Goal: Check status: Check status

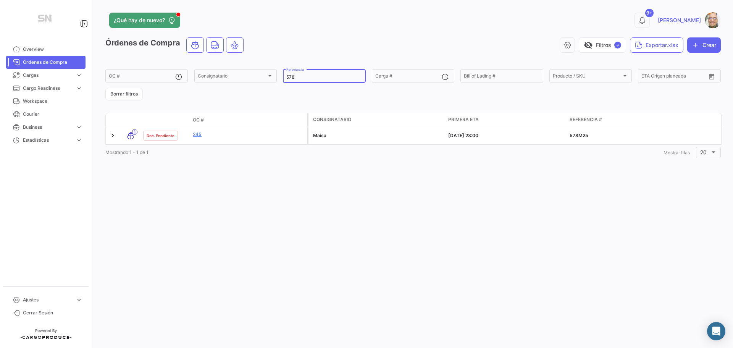
click at [304, 79] on input "578" at bounding box center [324, 76] width 76 height 5
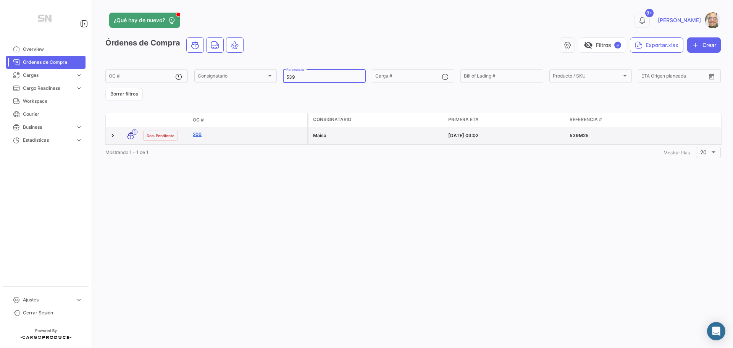
type input "539"
click at [223, 137] on link "200" at bounding box center [249, 134] width 112 height 7
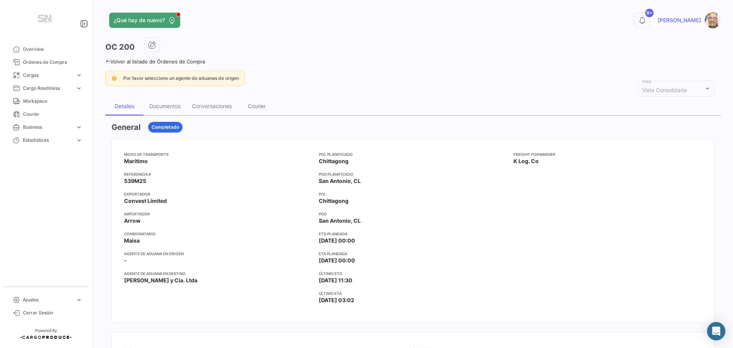
click at [105, 64] on div "¿Qué hay de nuevo? 9+ [PERSON_NAME] OC 200 Volver al listado de Órdenes de Comp…" at bounding box center [413, 174] width 640 height 348
click at [109, 61] on icon at bounding box center [107, 61] width 5 height 5
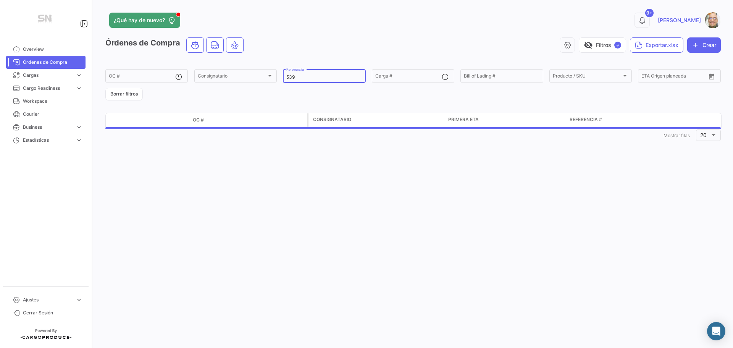
click at [310, 74] on div "539 Referencia" at bounding box center [324, 75] width 76 height 15
type input "540"
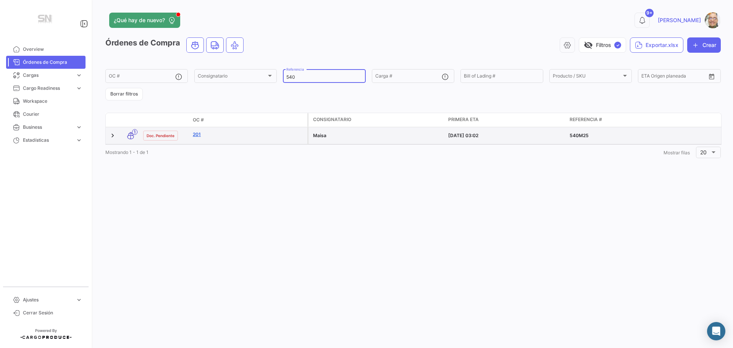
click at [220, 137] on link "201" at bounding box center [249, 134] width 112 height 7
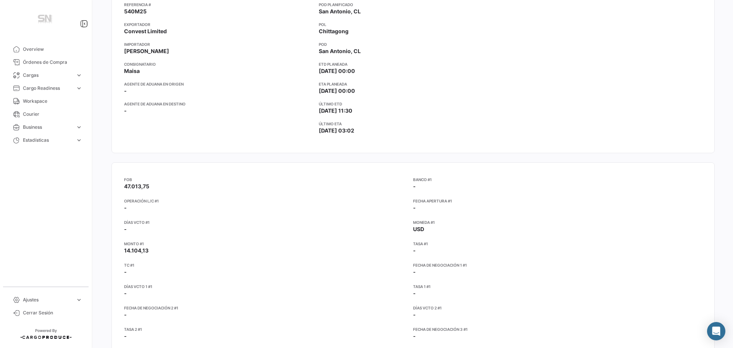
scroll to position [38, 0]
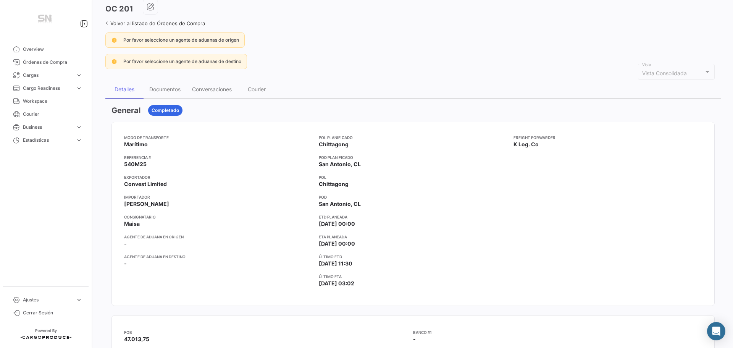
click at [108, 22] on icon at bounding box center [107, 23] width 5 height 5
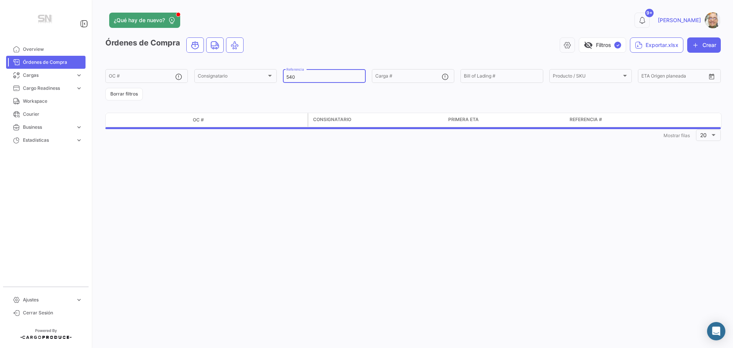
click at [326, 81] on div "540 Referencia" at bounding box center [324, 75] width 76 height 15
type input "5"
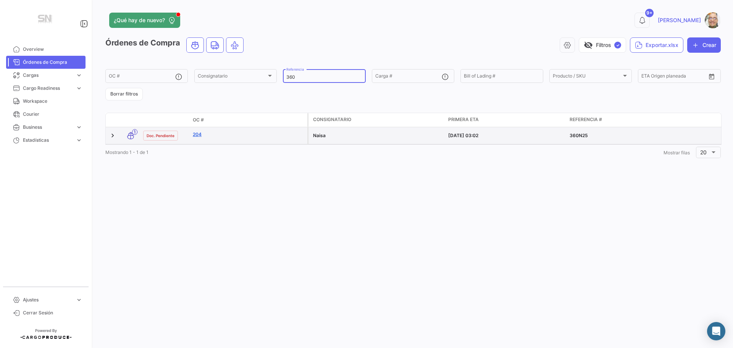
type input "360"
click at [213, 134] on link "204" at bounding box center [249, 134] width 112 height 7
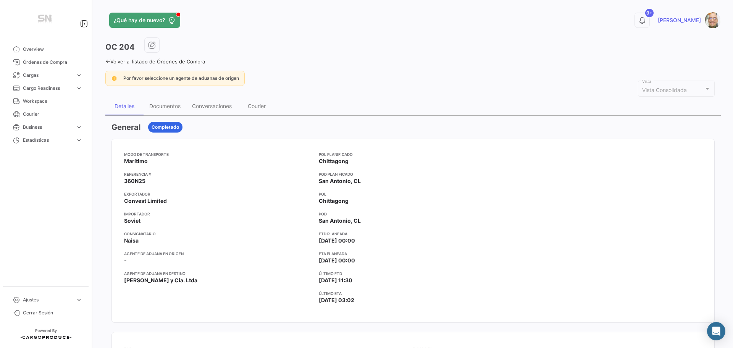
click at [107, 63] on icon at bounding box center [107, 61] width 5 height 5
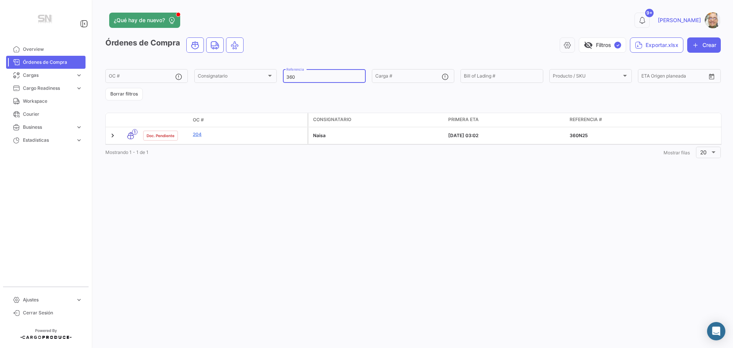
click at [305, 74] on div "360 Referencia" at bounding box center [324, 75] width 76 height 15
type input "3"
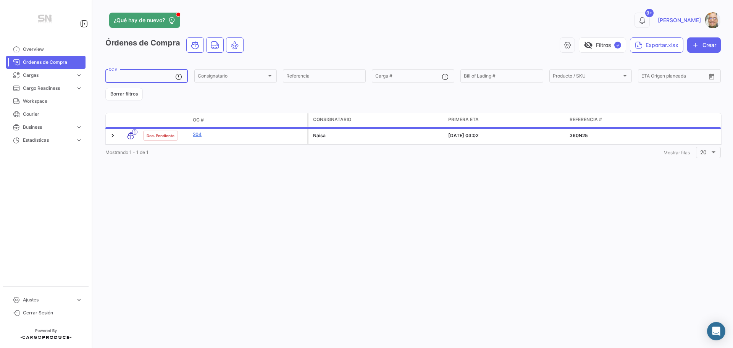
click at [127, 78] on input "OC #" at bounding box center [142, 76] width 66 height 5
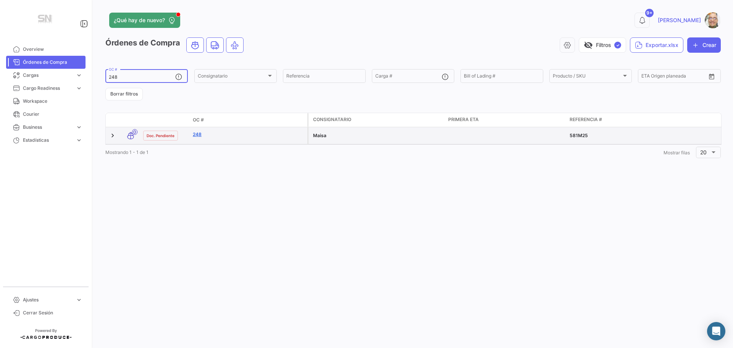
type input "248"
click at [196, 134] on link "248" at bounding box center [249, 134] width 112 height 7
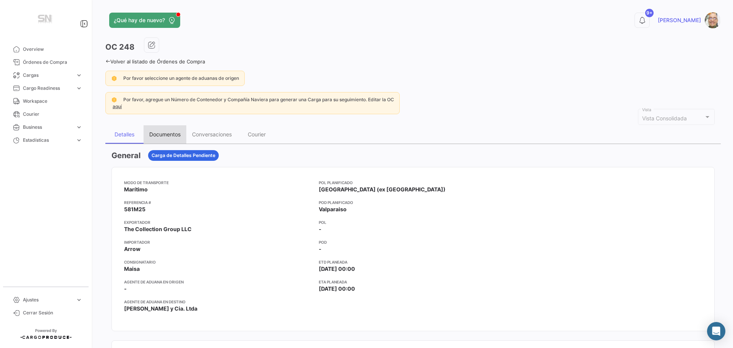
click at [162, 134] on div "Documentos" at bounding box center [164, 134] width 31 height 6
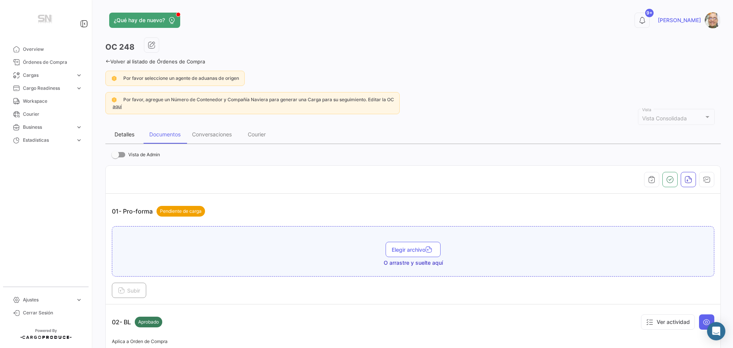
click at [128, 133] on div "Detalles" at bounding box center [125, 134] width 20 height 6
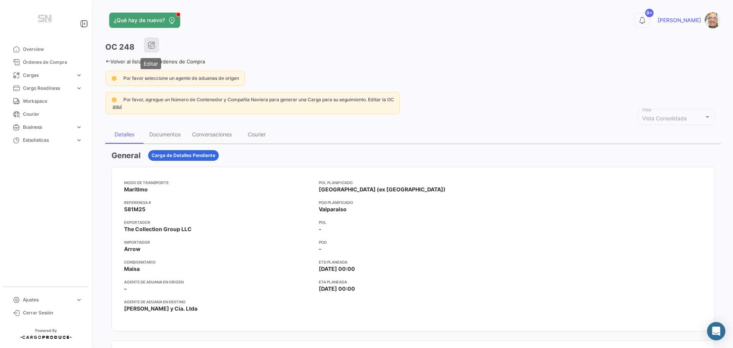
click at [145, 50] on button "button" at bounding box center [151, 44] width 15 height 15
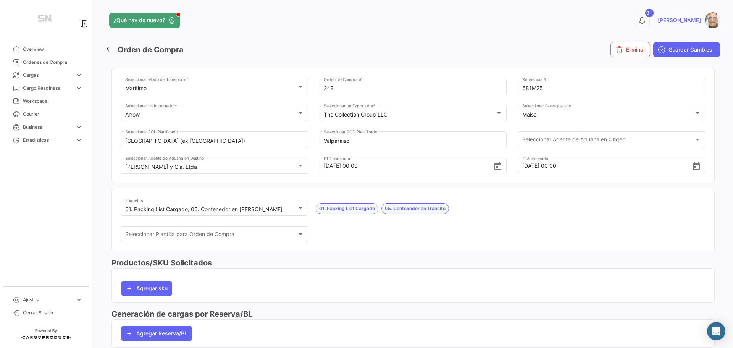
click at [112, 51] on icon at bounding box center [109, 49] width 8 height 8
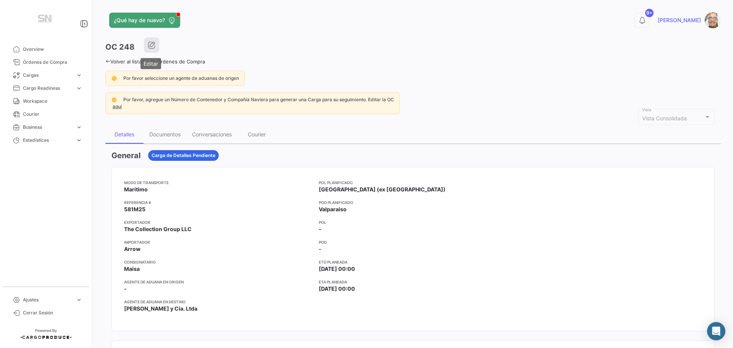
click at [150, 45] on icon "button" at bounding box center [152, 45] width 8 height 8
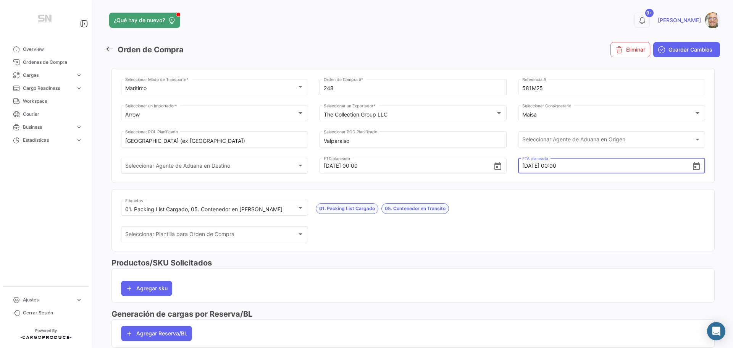
click at [576, 165] on input "[DATE] 00:00" at bounding box center [607, 165] width 170 height 27
click at [693, 166] on icon "Open calendar" at bounding box center [696, 166] width 9 height 9
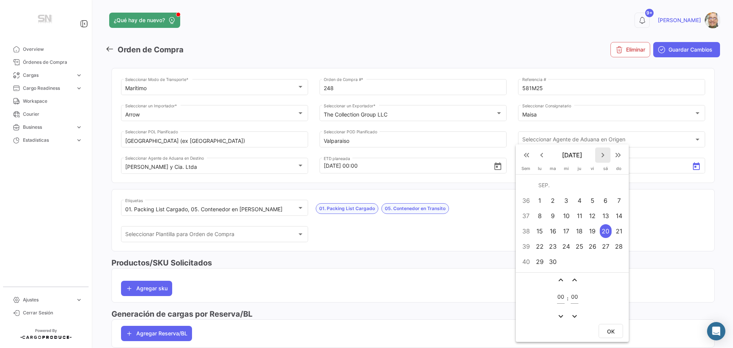
click at [604, 155] on mat-icon "keyboard_arrow_right" at bounding box center [602, 154] width 9 height 9
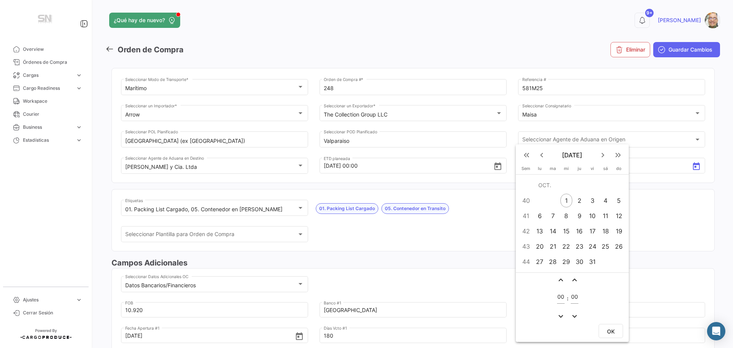
click at [608, 199] on div "4" at bounding box center [606, 201] width 12 height 14
click at [676, 215] on div at bounding box center [366, 174] width 733 height 348
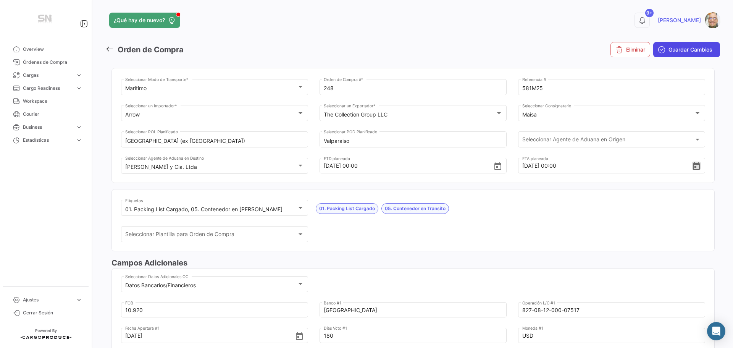
click at [681, 47] on span "Guardar Cambios" at bounding box center [691, 50] width 44 height 8
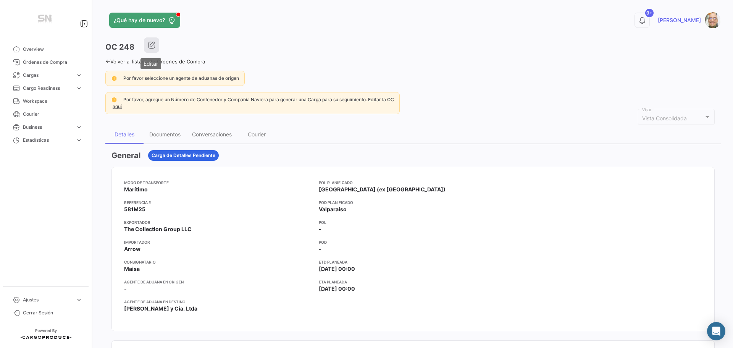
click at [153, 44] on icon "button" at bounding box center [152, 45] width 8 height 8
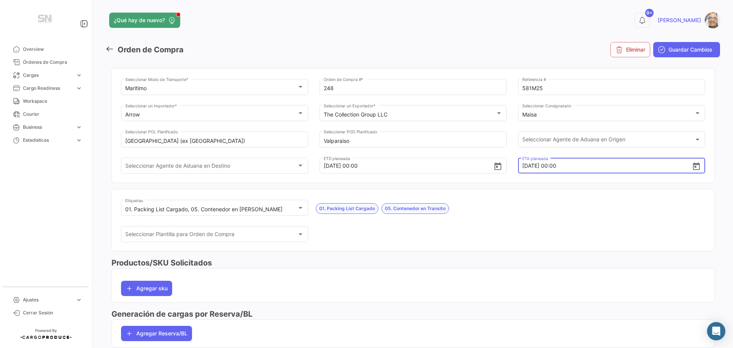
click at [566, 165] on input "[DATE] 00:00" at bounding box center [607, 165] width 170 height 27
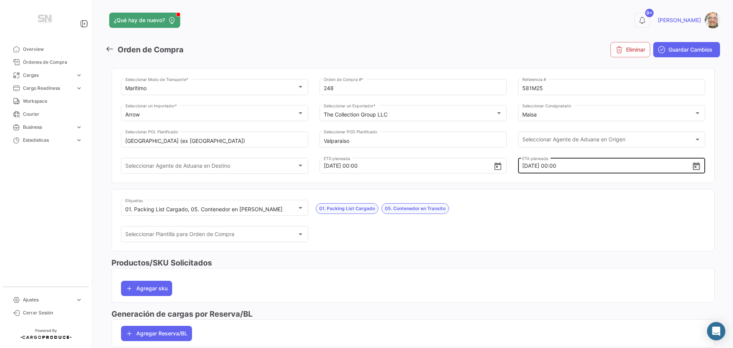
click at [693, 169] on icon "Open calendar" at bounding box center [696, 166] width 9 height 9
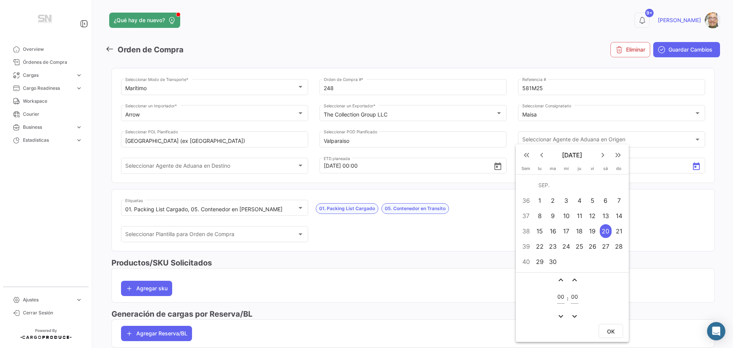
click at [603, 154] on mat-icon "keyboard_arrow_right" at bounding box center [602, 154] width 9 height 9
click at [607, 199] on div "4" at bounding box center [606, 201] width 12 height 14
click at [669, 50] on div at bounding box center [366, 174] width 733 height 348
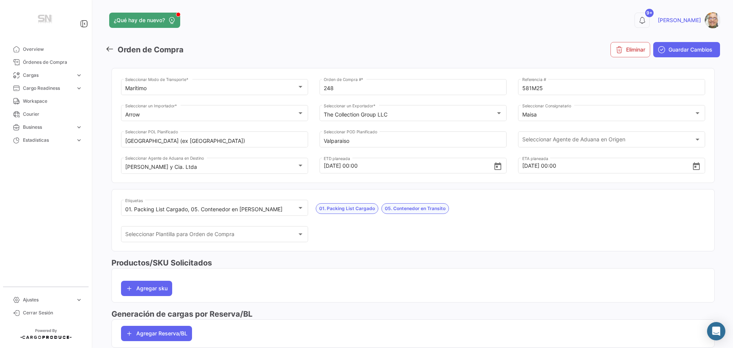
click at [669, 50] on span "Guardar Cambios" at bounding box center [691, 50] width 44 height 8
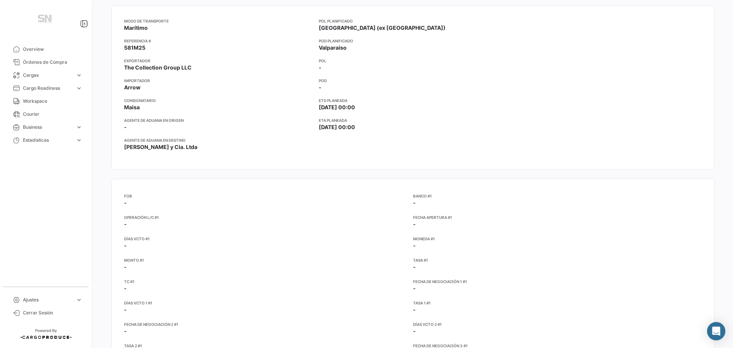
scroll to position [115, 0]
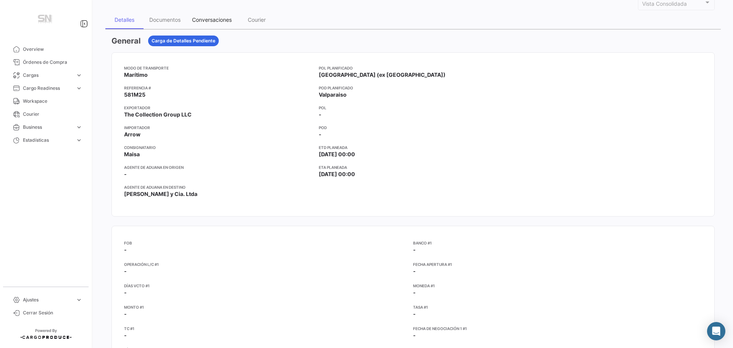
click at [224, 23] on div "Conversaciones" at bounding box center [211, 20] width 51 height 18
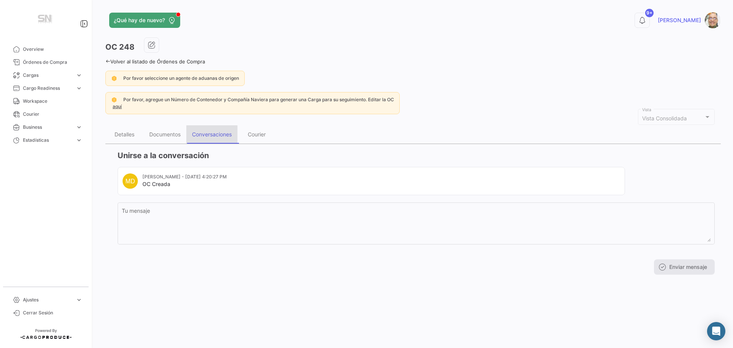
scroll to position [0, 0]
click at [125, 137] on div "Detalles" at bounding box center [125, 134] width 20 height 6
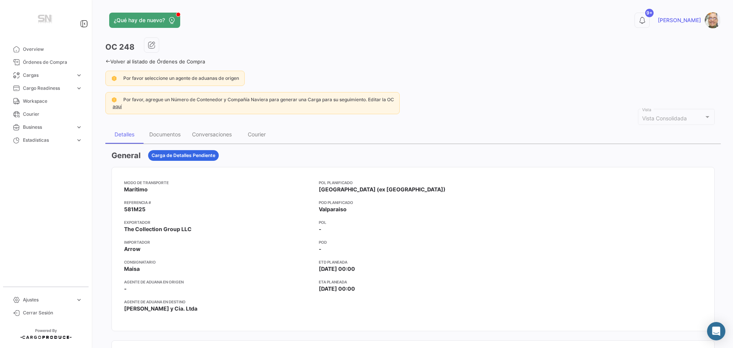
click at [524, 86] on div "Por favor seleccione un agente de aduanas de origen" at bounding box center [413, 78] width 616 height 15
click at [226, 135] on div "Conversaciones" at bounding box center [212, 134] width 40 height 6
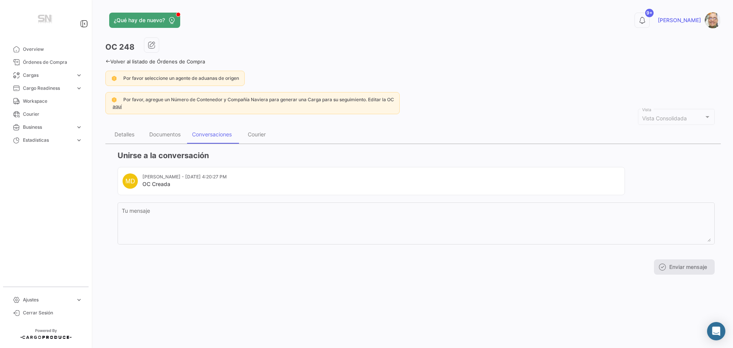
click at [107, 61] on icon at bounding box center [107, 61] width 5 height 5
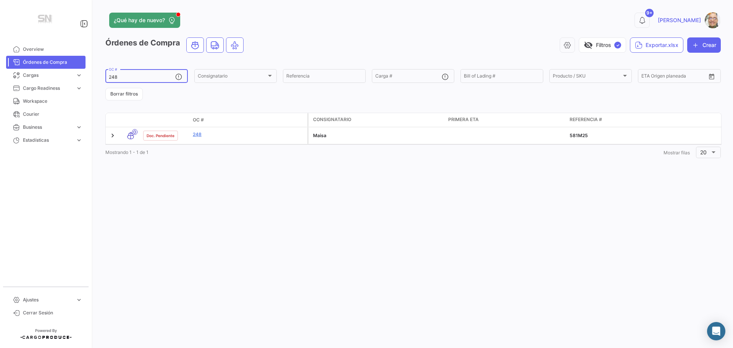
click at [143, 74] on input "248" at bounding box center [142, 76] width 66 height 5
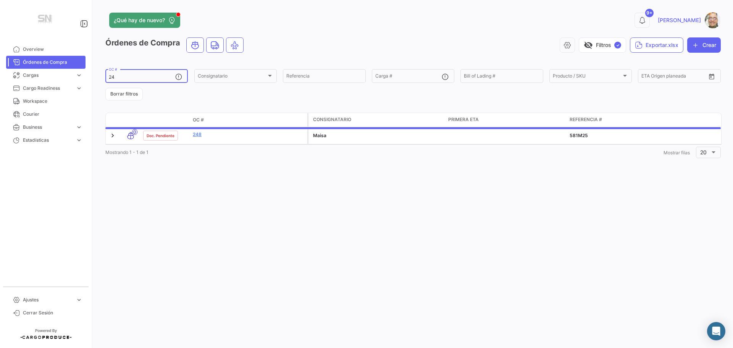
type input "2"
type input "5"
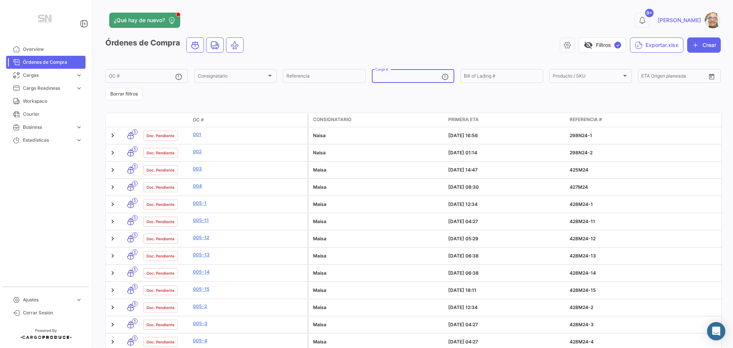
click at [404, 78] on input "Carga #" at bounding box center [408, 76] width 66 height 5
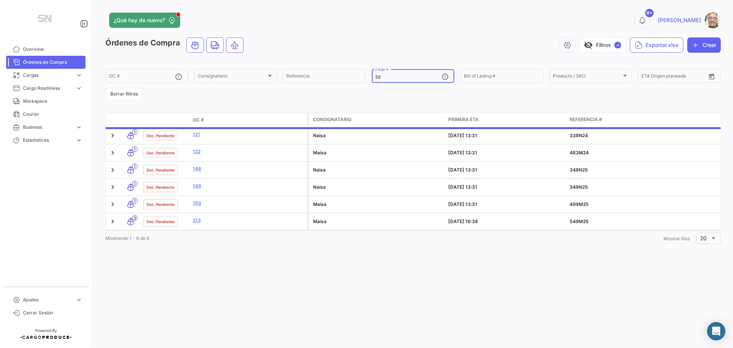
type input "5"
click at [335, 77] on input "Referencia" at bounding box center [324, 76] width 76 height 5
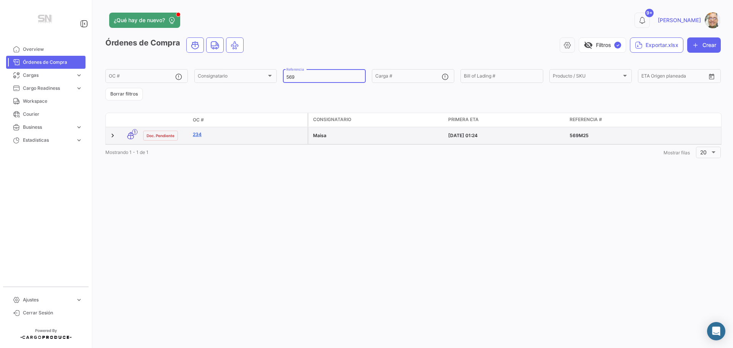
type input "569"
click at [261, 131] on link "234" at bounding box center [249, 134] width 112 height 7
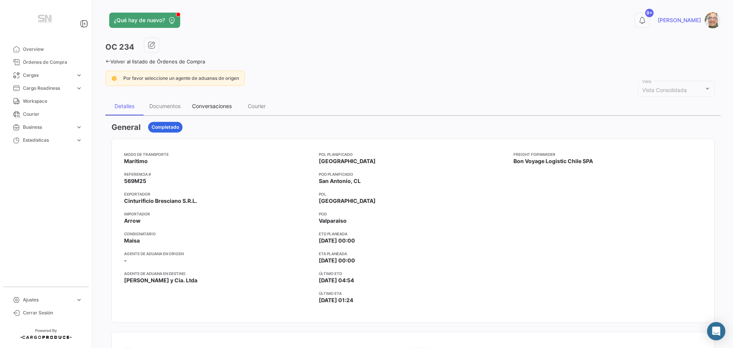
click at [210, 104] on div "Conversaciones" at bounding box center [212, 106] width 40 height 6
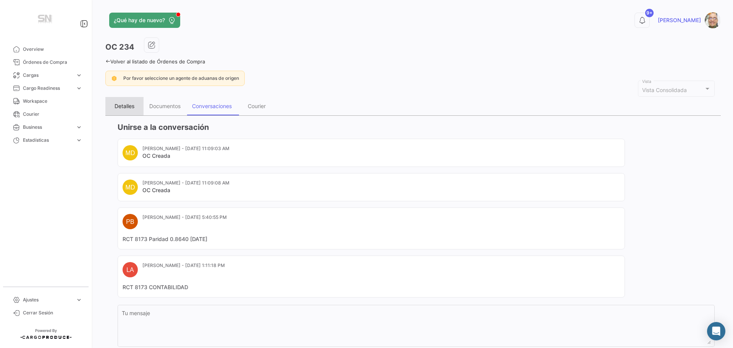
click at [120, 106] on div "Detalles" at bounding box center [125, 106] width 20 height 6
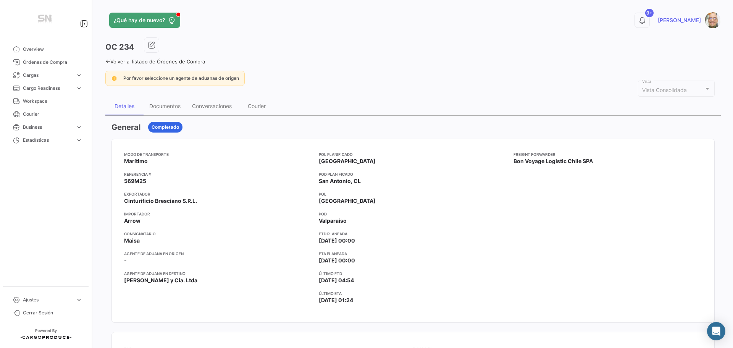
click at [106, 61] on icon at bounding box center [107, 61] width 5 height 5
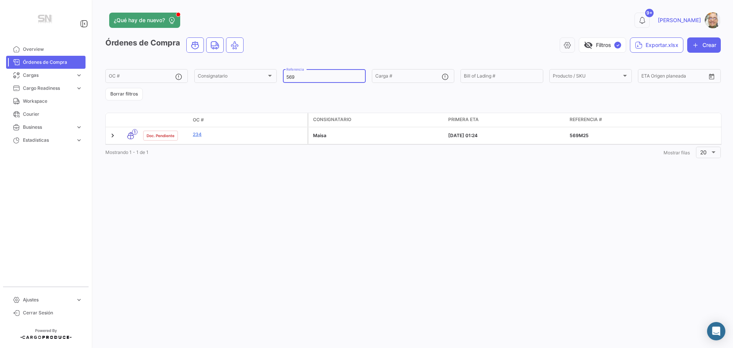
click at [312, 77] on input "569" at bounding box center [324, 76] width 76 height 5
type input "5"
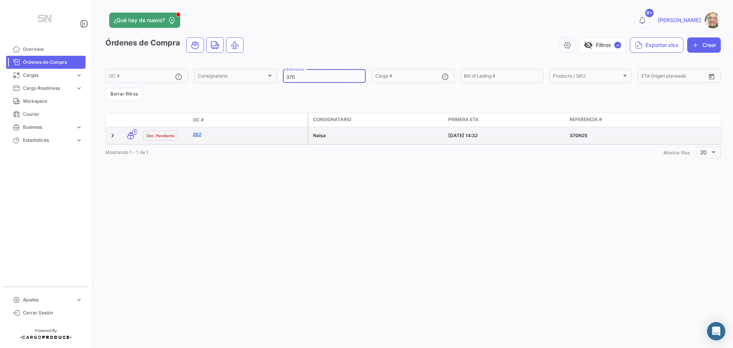
type input "370"
click at [235, 134] on link "262" at bounding box center [249, 134] width 112 height 7
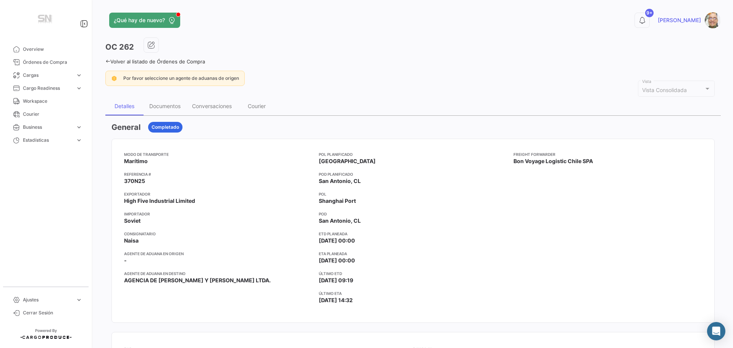
click at [105, 61] on div "¿Qué hay de nuevo? 9+ [PERSON_NAME] OC 262 Volver al listado de Órdenes de Comp…" at bounding box center [413, 174] width 640 height 348
click at [109, 60] on icon at bounding box center [107, 61] width 5 height 5
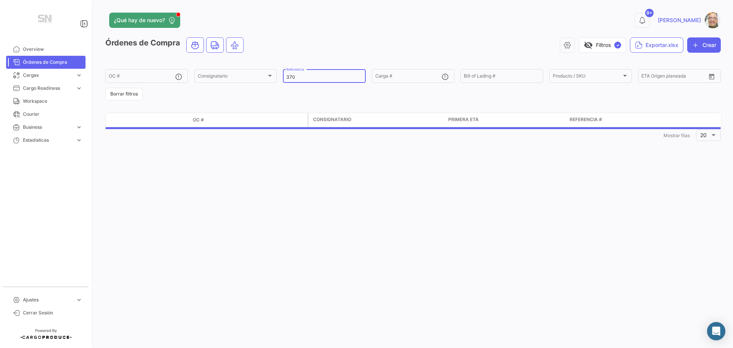
click at [304, 78] on input "370" at bounding box center [324, 76] width 76 height 5
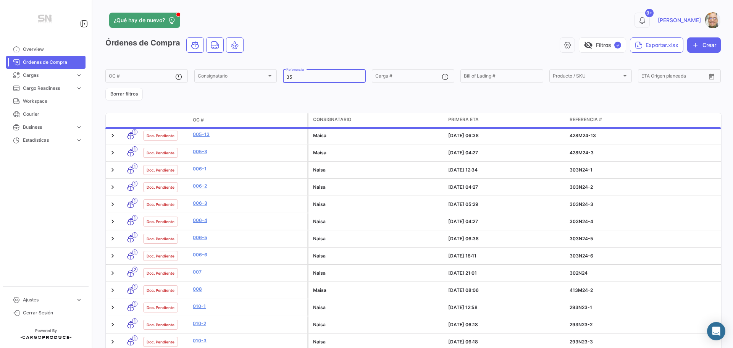
type input "3"
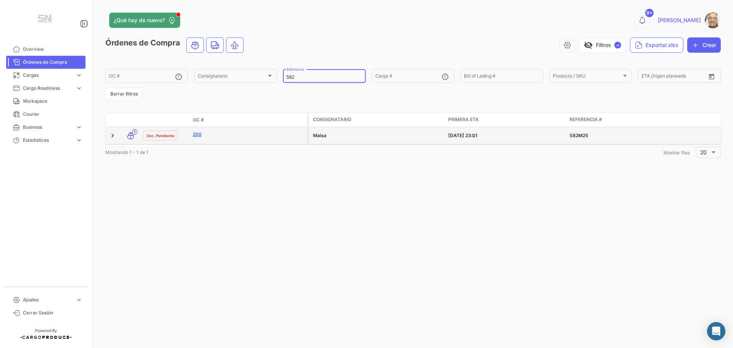
type input "582"
click at [249, 133] on link "250" at bounding box center [249, 134] width 112 height 7
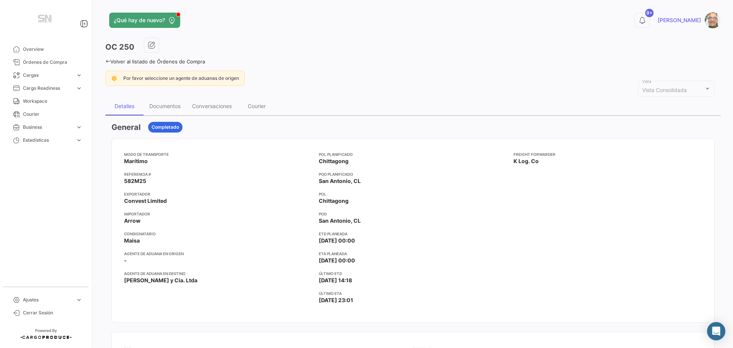
click at [105, 62] on icon at bounding box center [107, 61] width 5 height 5
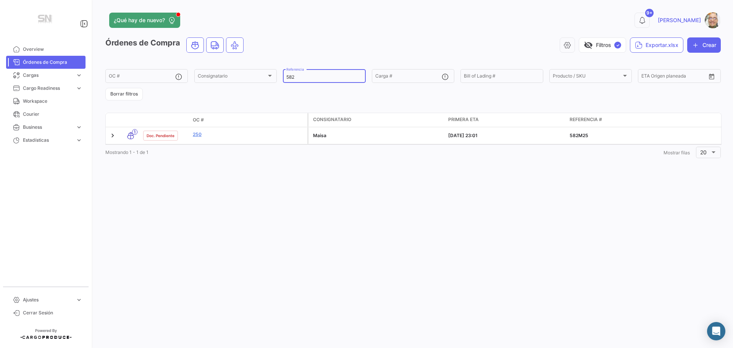
click at [297, 77] on input "582" at bounding box center [324, 76] width 76 height 5
type input "5"
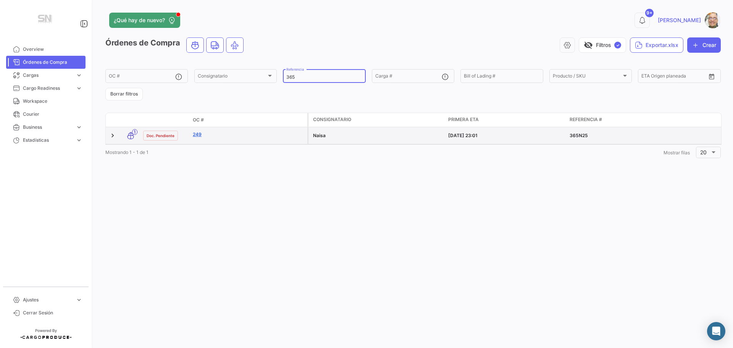
type input "365"
click at [243, 136] on link "249" at bounding box center [249, 134] width 112 height 7
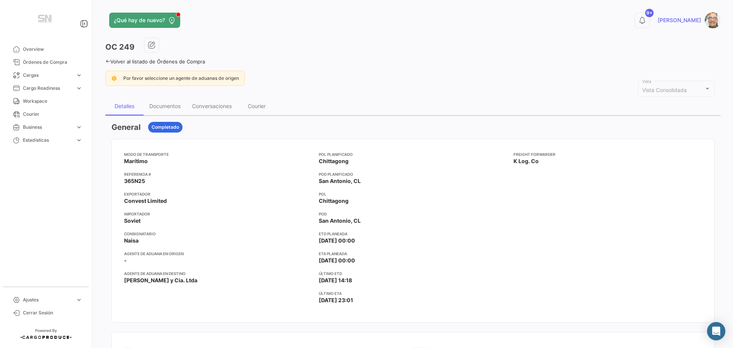
click at [107, 60] on icon at bounding box center [107, 61] width 5 height 5
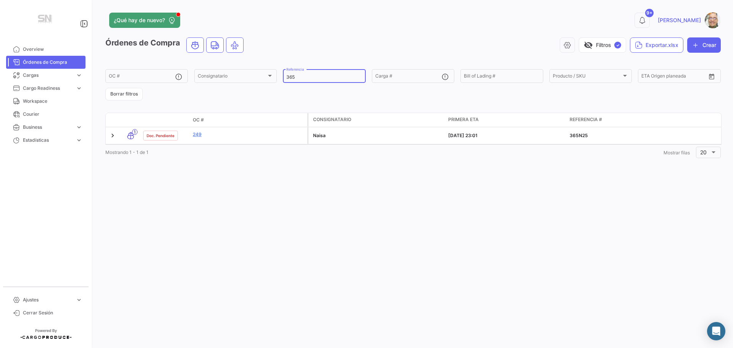
click at [298, 77] on input "365" at bounding box center [324, 76] width 76 height 5
type input "3"
type input "583"
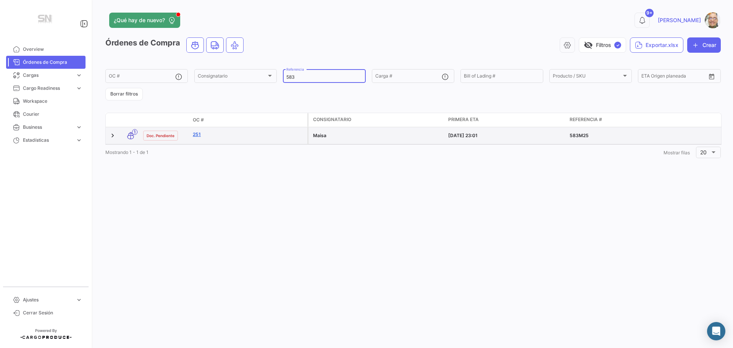
click at [235, 132] on link "251" at bounding box center [249, 134] width 112 height 7
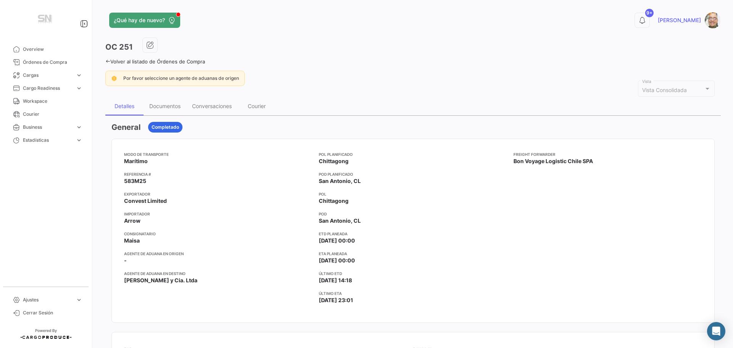
click at [107, 60] on icon at bounding box center [107, 61] width 5 height 5
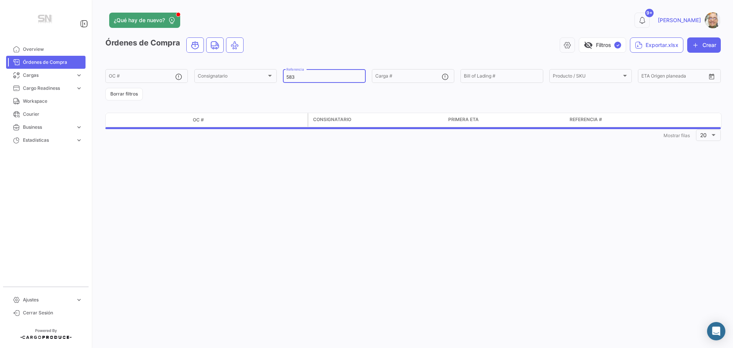
click at [296, 76] on input "583" at bounding box center [324, 76] width 76 height 5
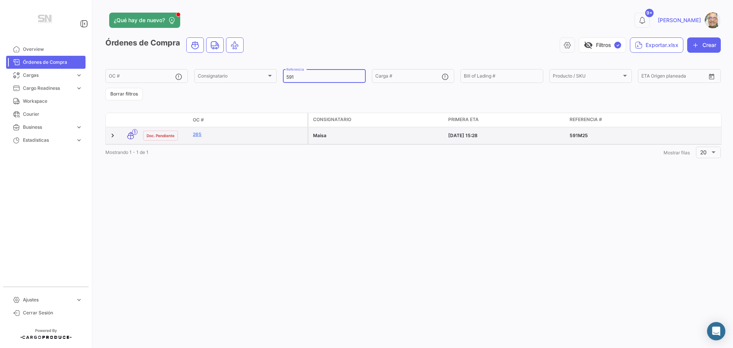
type input "591"
click at [222, 139] on div "265" at bounding box center [249, 135] width 112 height 9
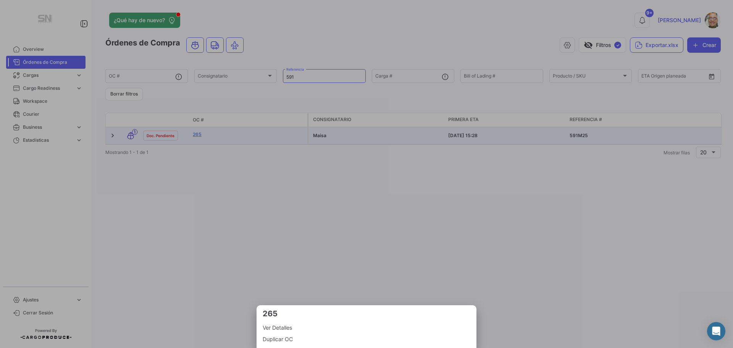
drag, startPoint x: 281, startPoint y: 328, endPoint x: 279, endPoint y: 322, distance: 6.4
click at [281, 328] on span "Ver Detalles" at bounding box center [367, 327] width 208 height 9
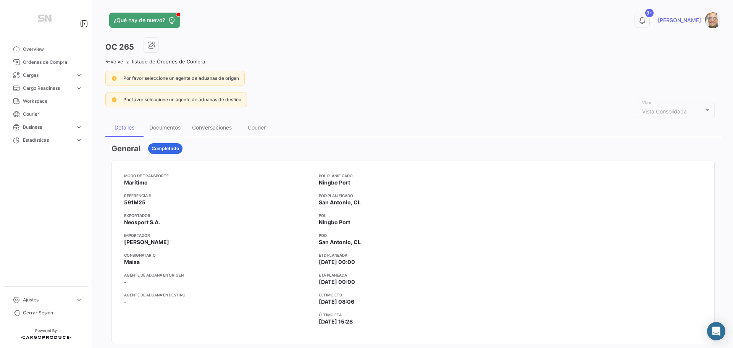
click at [111, 59] on link "Volver al listado de Órdenes de Compra" at bounding box center [155, 61] width 100 height 6
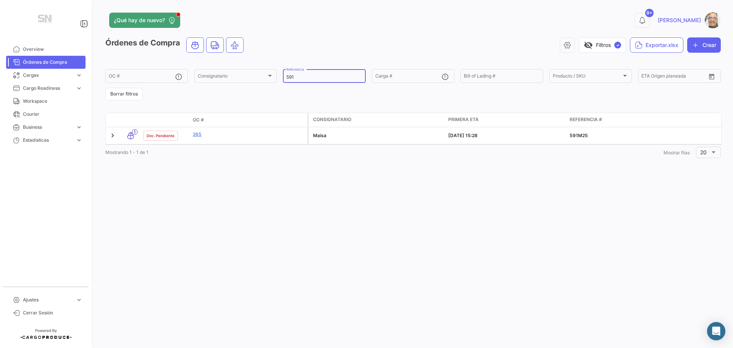
click at [297, 75] on input "591" at bounding box center [324, 76] width 76 height 5
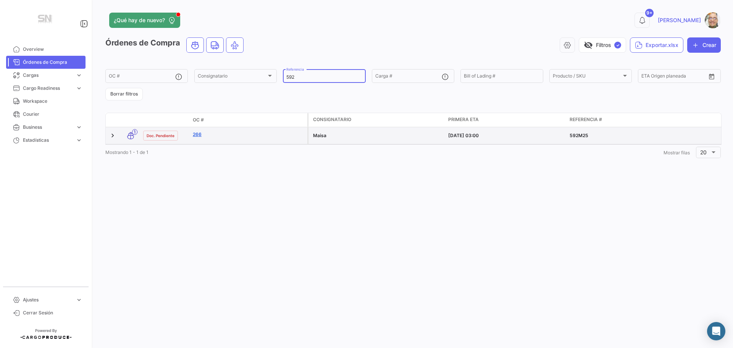
type input "592"
click at [212, 137] on link "266" at bounding box center [249, 134] width 112 height 7
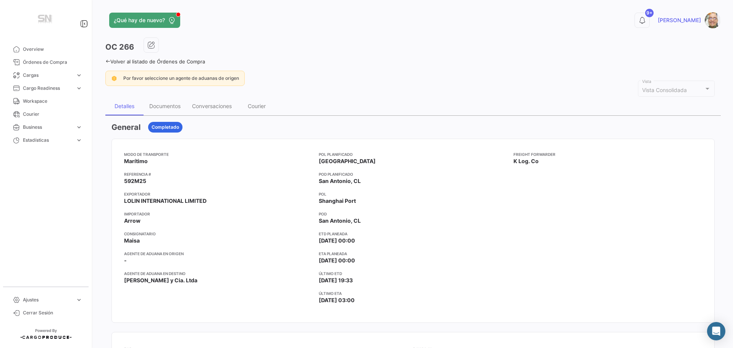
click at [107, 61] on icon at bounding box center [107, 61] width 5 height 5
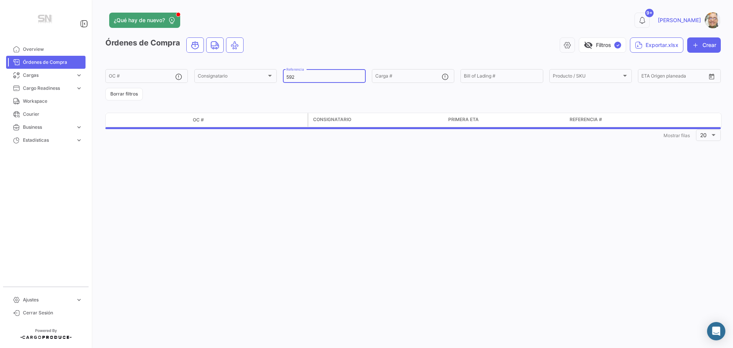
click at [303, 75] on input "592" at bounding box center [324, 76] width 76 height 5
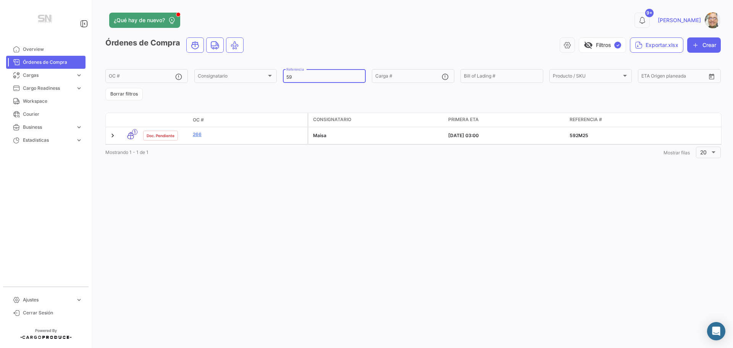
type input "5"
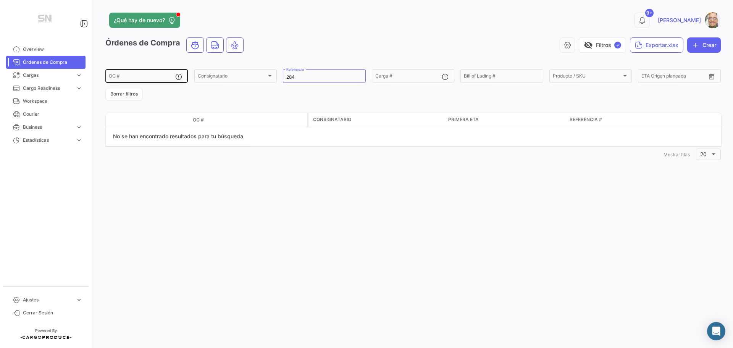
click at [152, 74] on div "OC #" at bounding box center [142, 75] width 66 height 15
click at [302, 77] on input "284" at bounding box center [324, 76] width 76 height 5
type input "2"
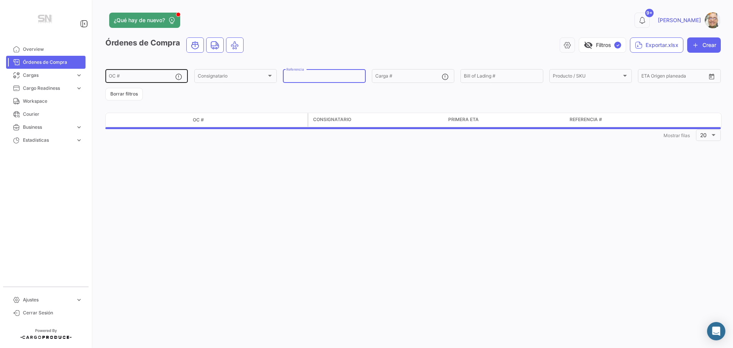
click at [140, 78] on input "OC #" at bounding box center [142, 76] width 66 height 5
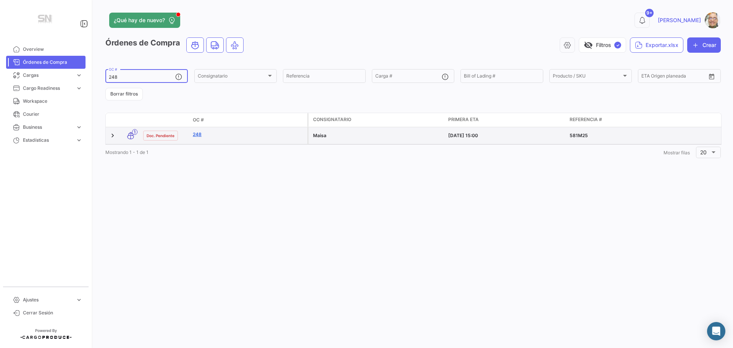
type input "248"
click at [210, 131] on link "248" at bounding box center [249, 134] width 112 height 7
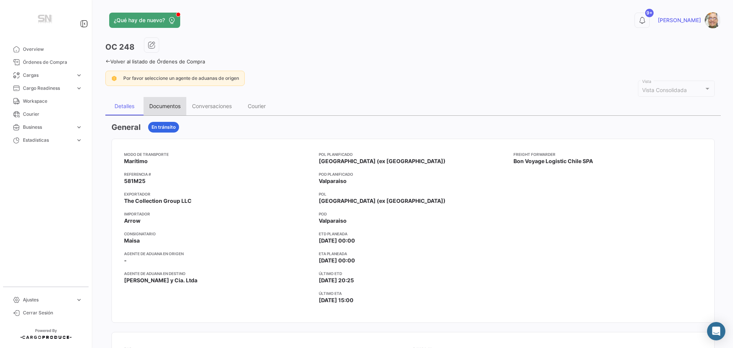
click at [168, 107] on div "Documentos" at bounding box center [164, 106] width 31 height 6
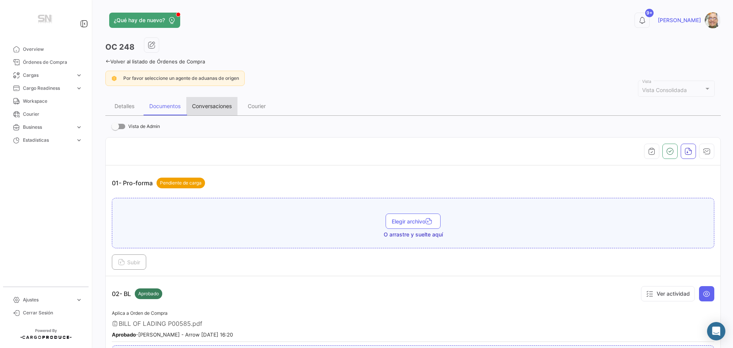
click at [208, 105] on div "Conversaciones" at bounding box center [212, 106] width 40 height 6
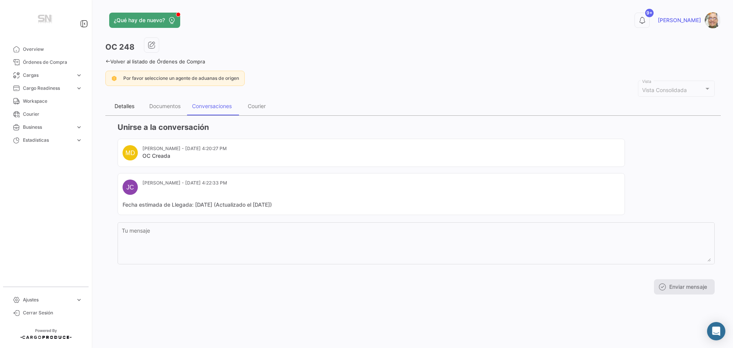
click at [132, 107] on div "Detalles" at bounding box center [125, 106] width 20 height 6
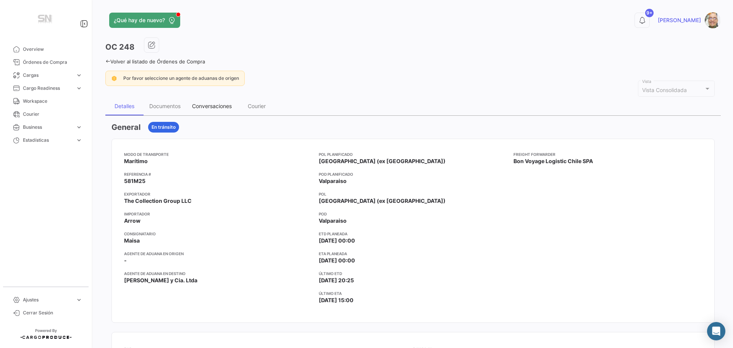
click at [206, 106] on div "Conversaciones" at bounding box center [212, 106] width 40 height 6
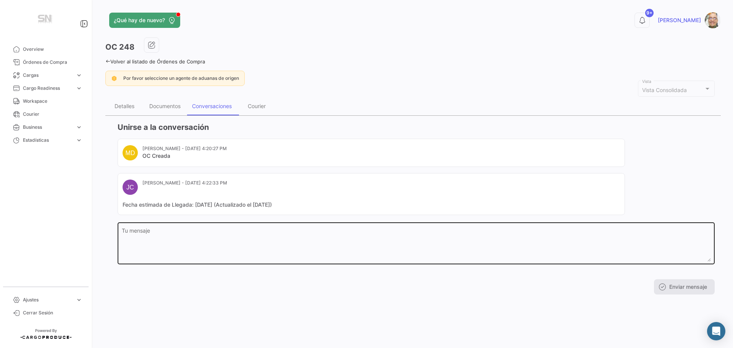
click at [199, 245] on textarea "Tu mensaje" at bounding box center [416, 245] width 589 height 34
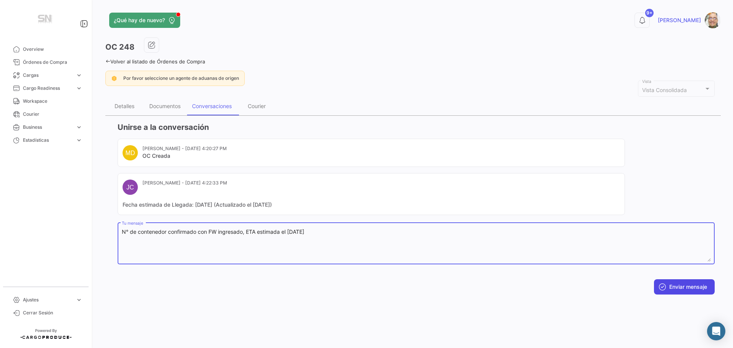
type textarea "N° de contenedor confirmado con FW ingresado, ETA estimada el [DATE]"
click at [679, 288] on button "Enviar mensaje" at bounding box center [684, 286] width 61 height 15
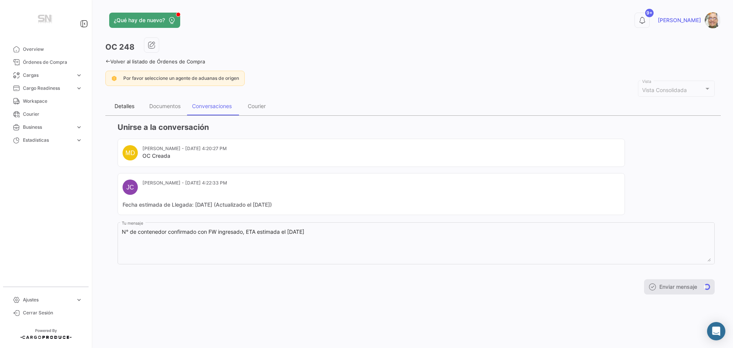
click at [125, 108] on div "Detalles" at bounding box center [125, 106] width 20 height 6
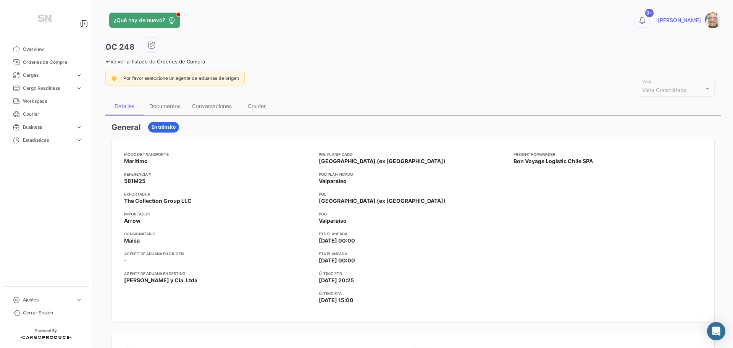
click at [108, 60] on icon at bounding box center [107, 61] width 5 height 5
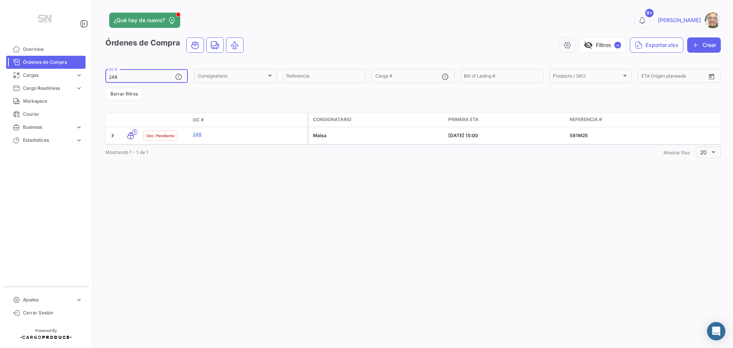
click at [128, 76] on input "248" at bounding box center [142, 76] width 66 height 5
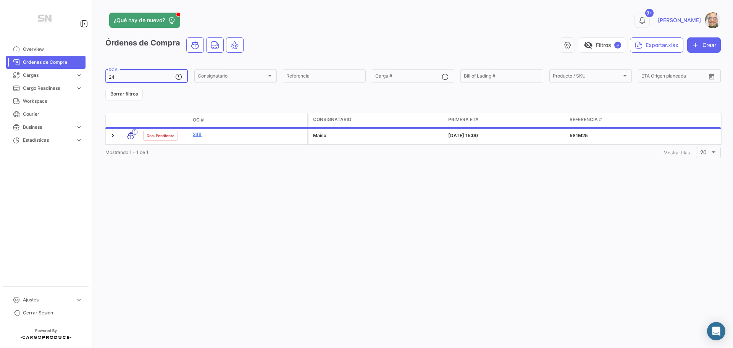
type input "2"
